Goal: Use online tool/utility: Utilize a website feature to perform a specific function

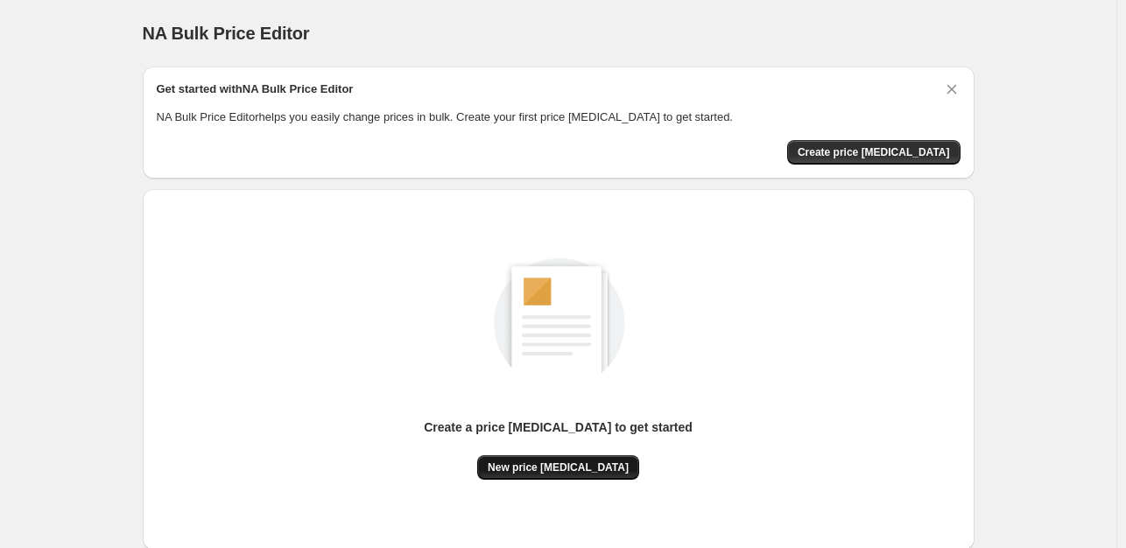
click at [606, 465] on span "New price [MEDICAL_DATA]" at bounding box center [557, 467] width 141 height 14
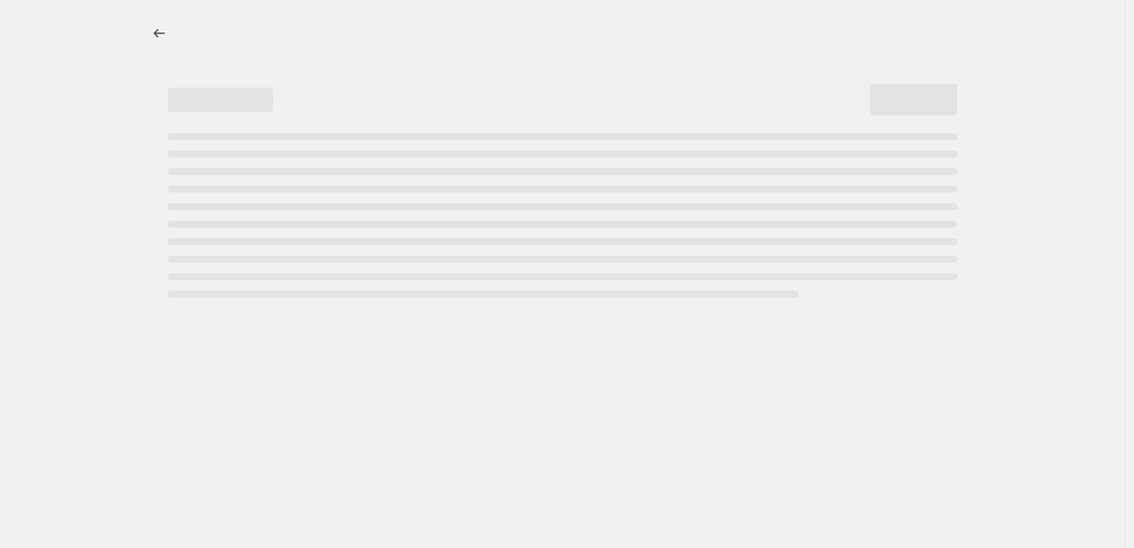
select select "percentage"
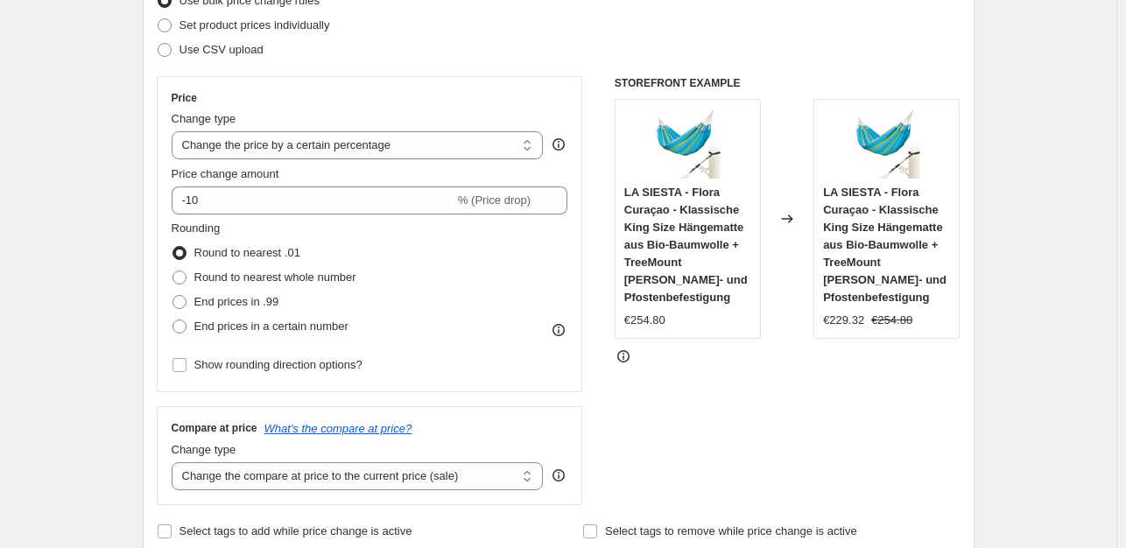
scroll to position [175, 0]
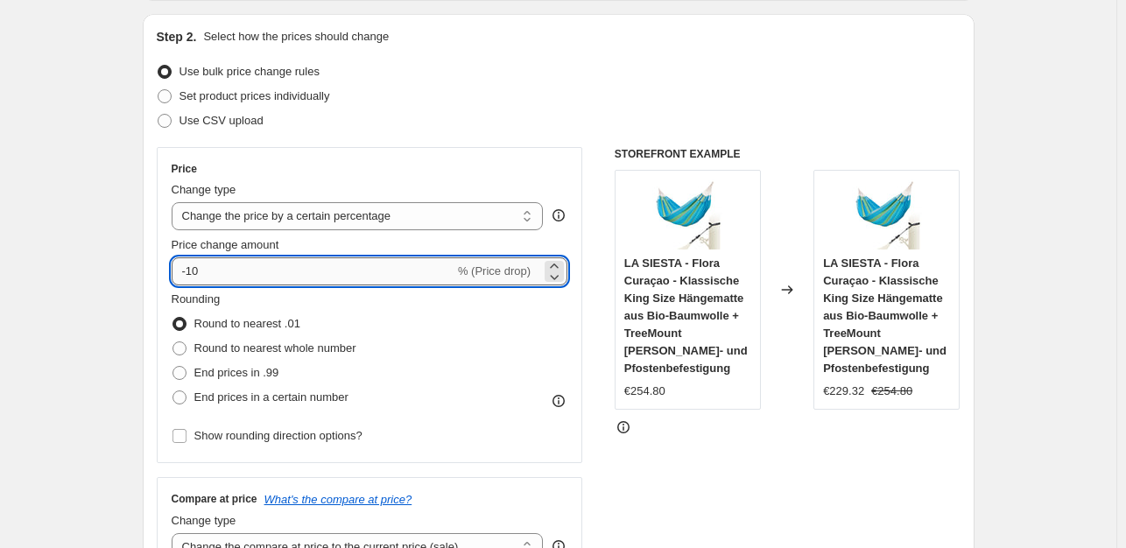
click at [270, 274] on input "-10" at bounding box center [313, 271] width 283 height 28
type input "-1"
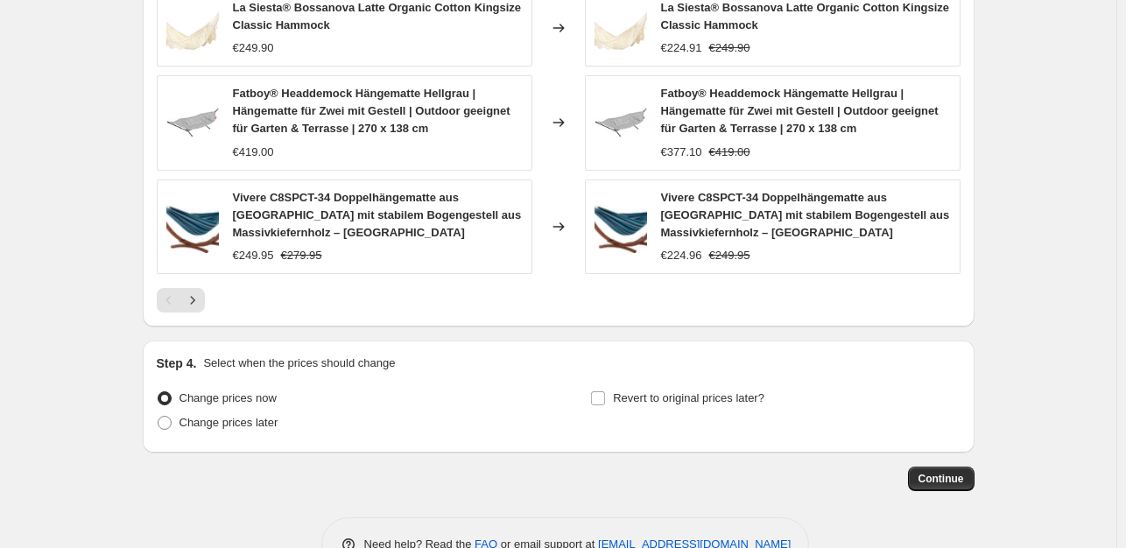
scroll to position [1299, 0]
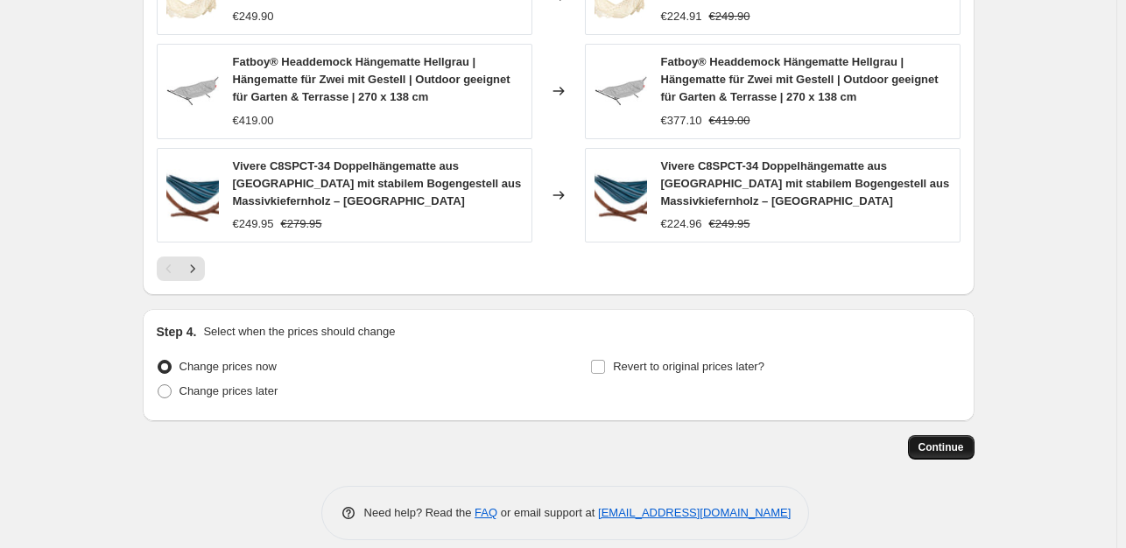
type input "-35"
click at [948, 440] on span "Continue" at bounding box center [941, 447] width 46 height 14
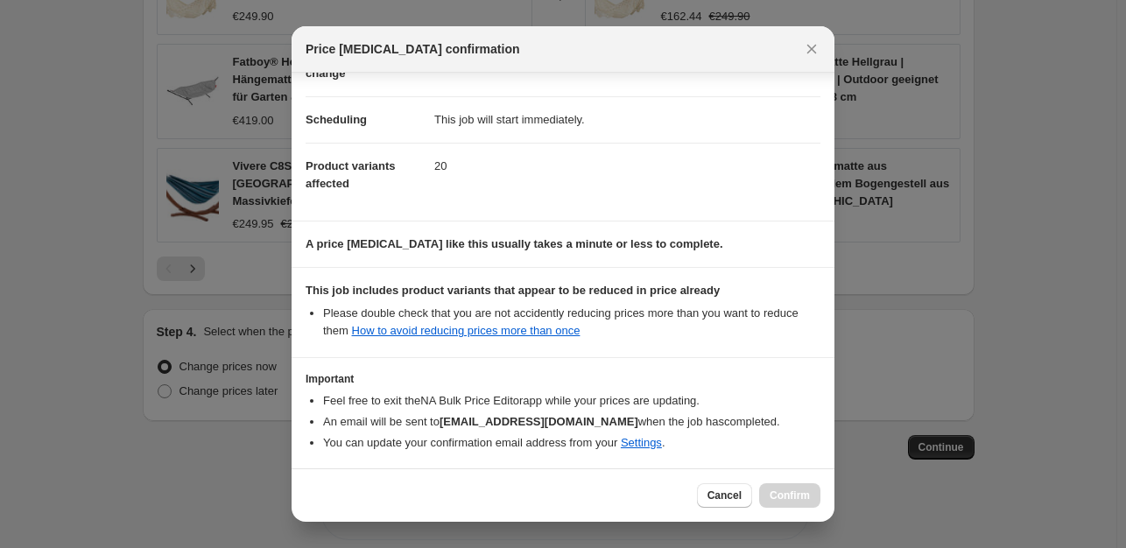
scroll to position [187, 0]
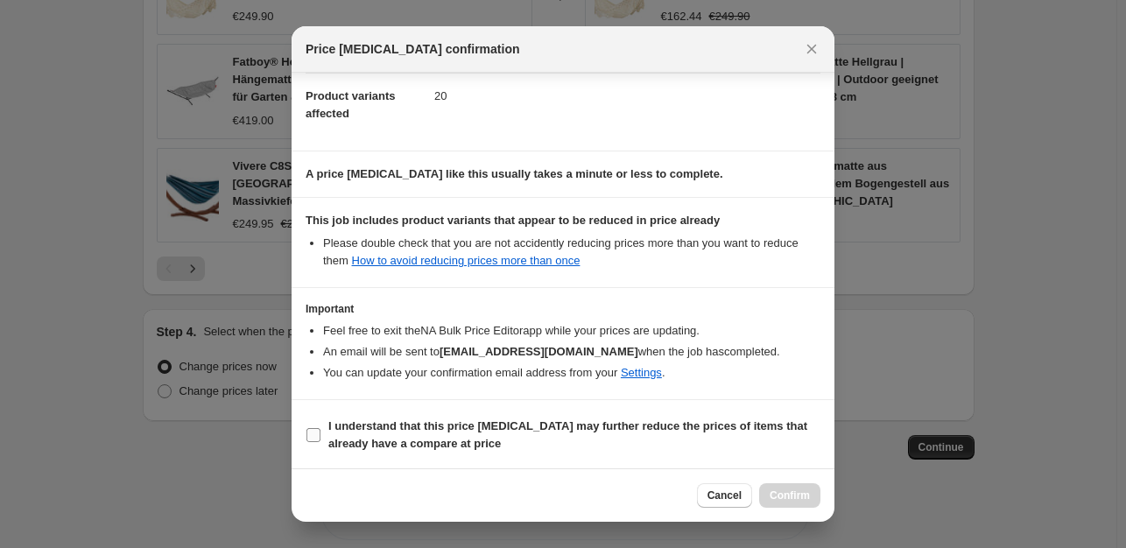
click at [311, 438] on input "I understand that this price change job may further reduce the prices of items …" at bounding box center [313, 435] width 14 height 14
checkbox input "true"
drag, startPoint x: 791, startPoint y: 498, endPoint x: 784, endPoint y: 505, distance: 9.9
click at [787, 502] on button "Confirm" at bounding box center [789, 495] width 61 height 25
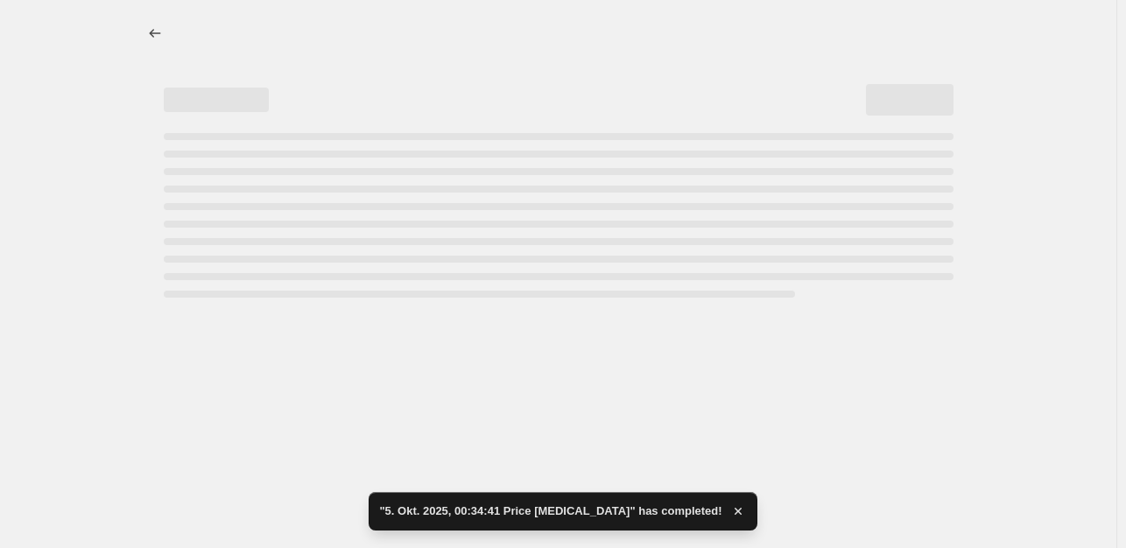
select select "percentage"
